Goal: Check status: Check status

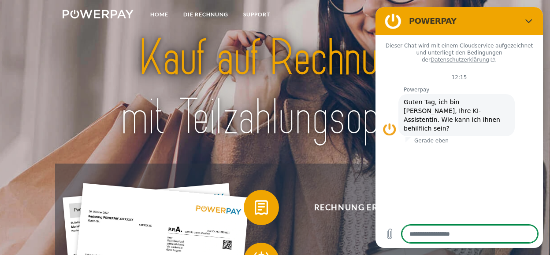
click at [310, 66] on img at bounding box center [274, 88] width 383 height 125
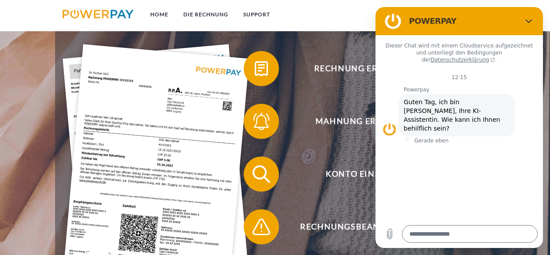
scroll to position [132, 0]
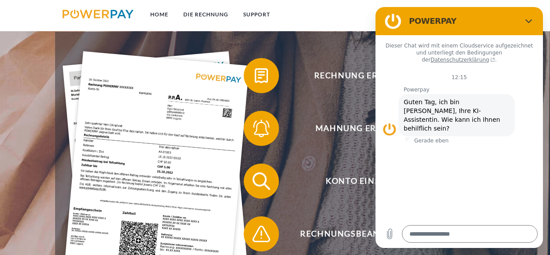
click at [390, 19] on figure at bounding box center [393, 21] width 18 height 18
click at [161, 13] on link "Home" at bounding box center [159, 15] width 33 height 16
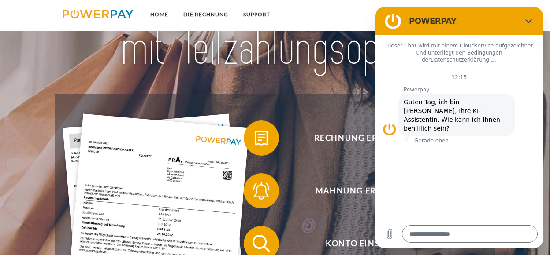
scroll to position [88, 0]
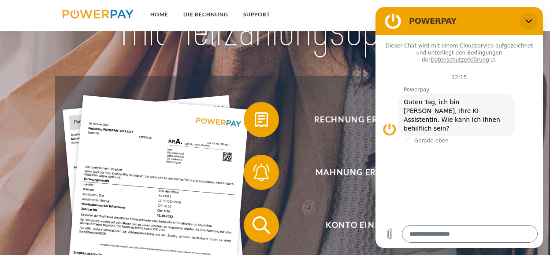
click at [527, 18] on icon "Schließen" at bounding box center [528, 21] width 7 height 7
type textarea "*"
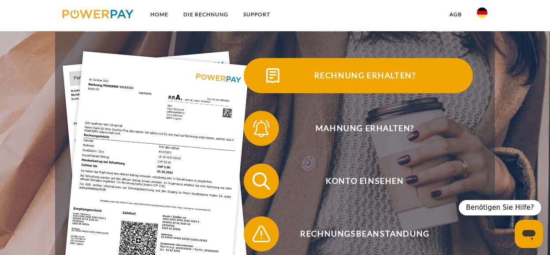
scroll to position [176, 0]
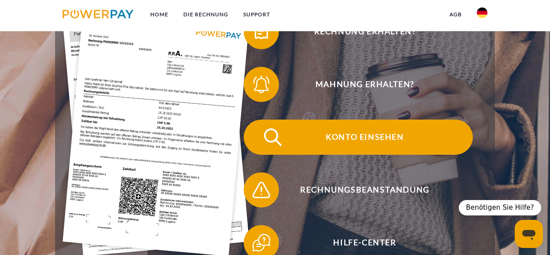
click at [371, 133] on span "Konto einsehen" at bounding box center [365, 137] width 216 height 35
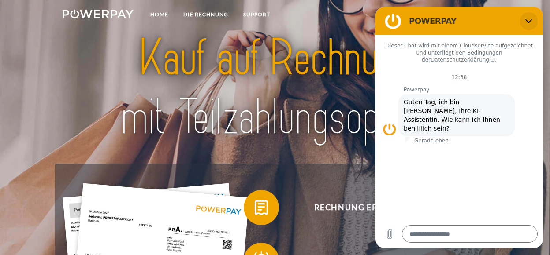
click at [528, 21] on icon "Schließen" at bounding box center [528, 21] width 7 height 7
type textarea "*"
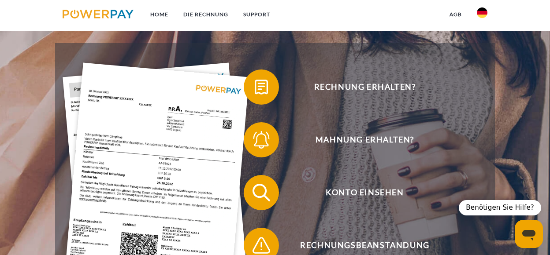
scroll to position [132, 0]
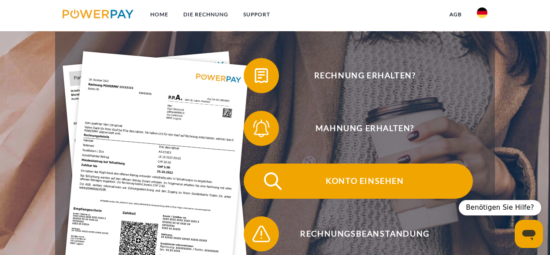
click at [378, 177] on span "Konto einsehen" at bounding box center [365, 181] width 216 height 35
